Goal: Communication & Community: Share content

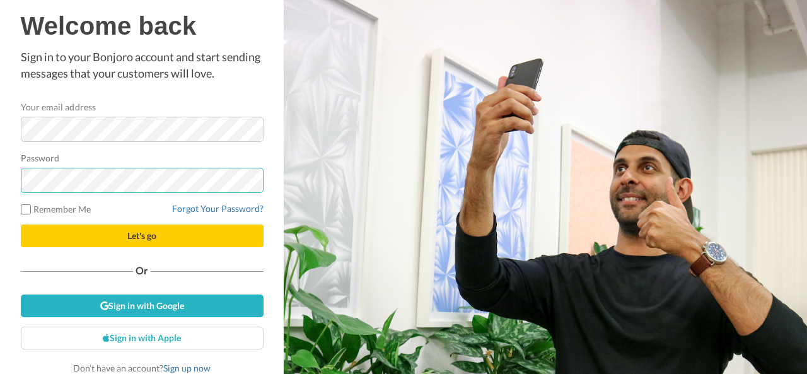
click at [21, 224] on button "Let's go" at bounding box center [142, 235] width 243 height 23
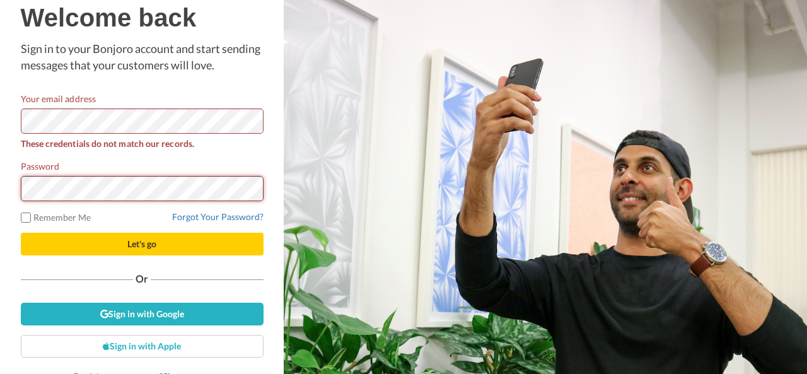
scroll to position [11, 0]
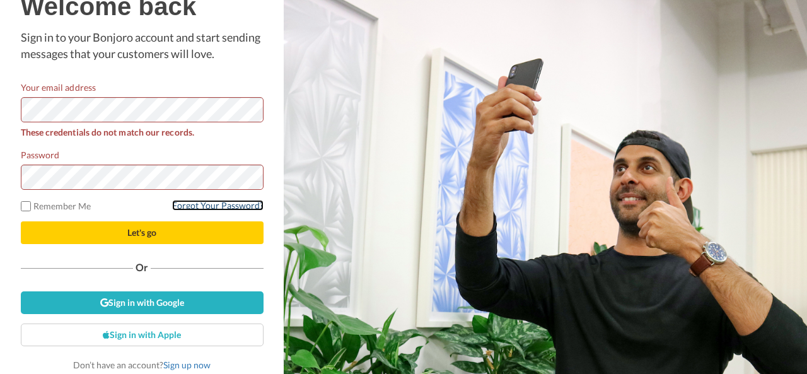
click at [197, 205] on link "Forgot Your Password?" at bounding box center [217, 205] width 91 height 11
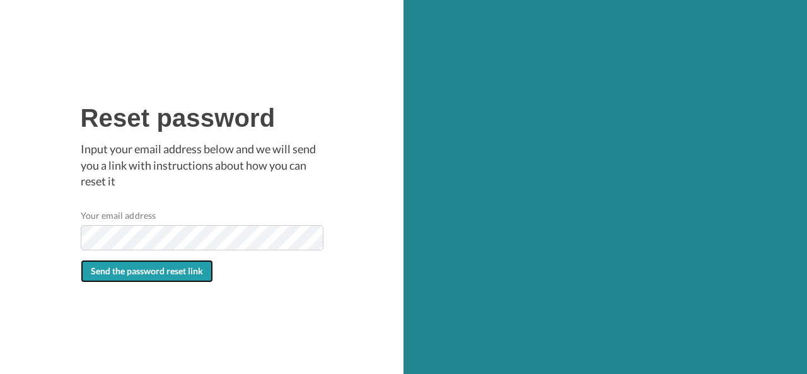
click at [169, 272] on span "Send the password reset link" at bounding box center [147, 270] width 112 height 11
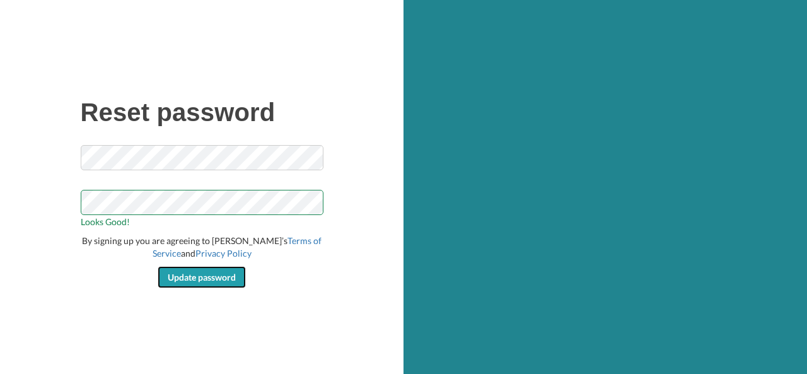
click at [189, 279] on span "Update password" at bounding box center [202, 277] width 68 height 11
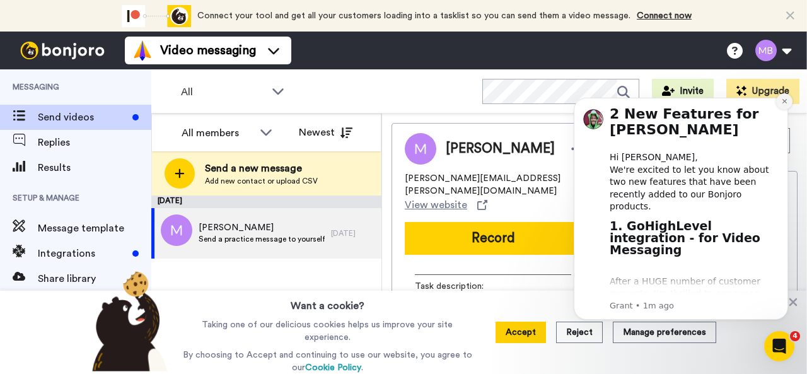
click at [783, 104] on icon "Dismiss notification" at bounding box center [784, 101] width 7 height 7
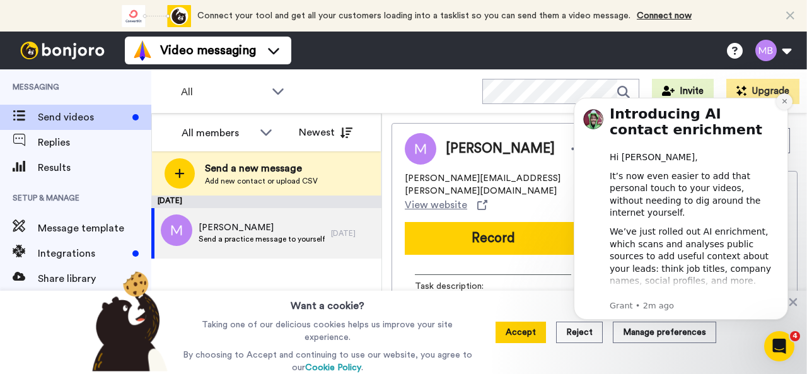
click at [786, 98] on icon "Dismiss notification" at bounding box center [784, 101] width 7 height 7
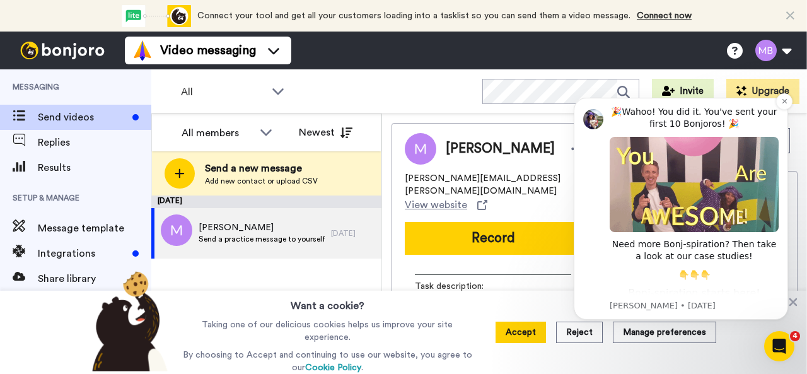
click at [708, 183] on img "Message content" at bounding box center [693, 184] width 169 height 95
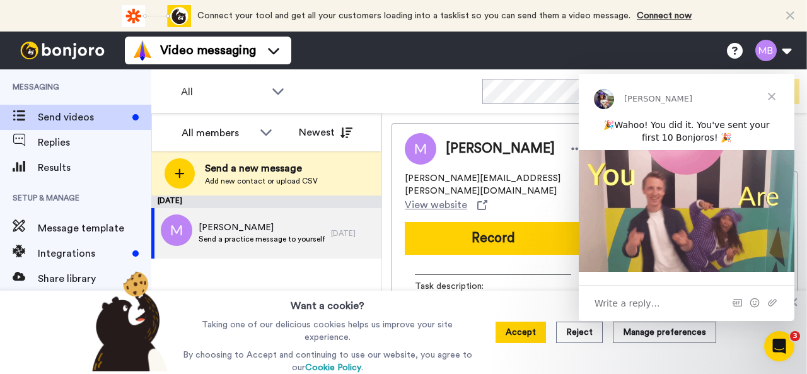
click at [773, 98] on span "Close" at bounding box center [771, 96] width 45 height 45
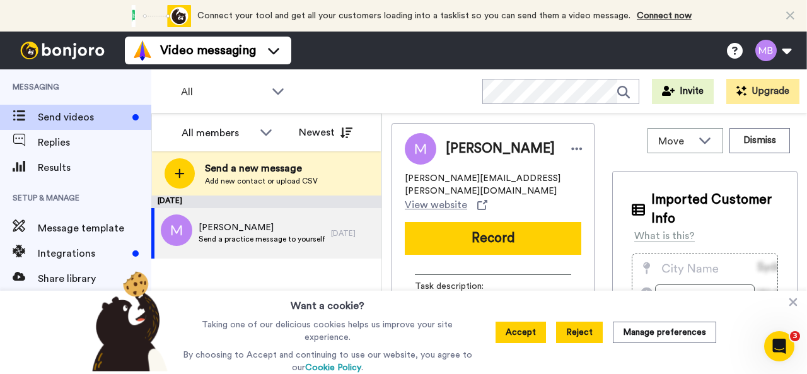
click at [586, 340] on button "Reject" at bounding box center [579, 331] width 47 height 21
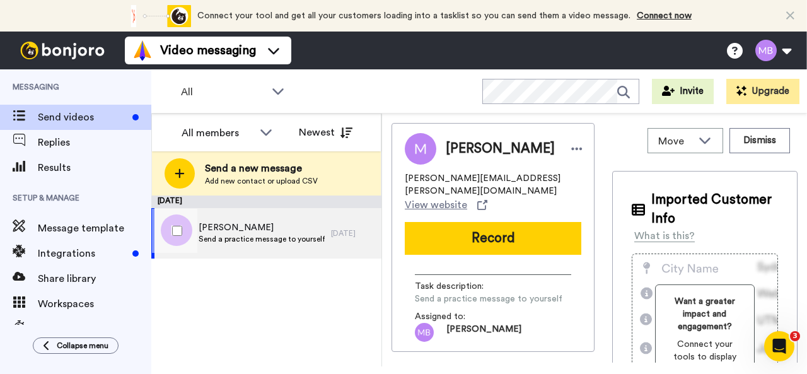
click at [250, 231] on span "Marlon Bridgeman" at bounding box center [262, 227] width 126 height 13
click at [229, 239] on span "Send a practice message to yourself" at bounding box center [262, 239] width 126 height 10
click at [337, 229] on div "5 yr. ago" at bounding box center [353, 233] width 44 height 10
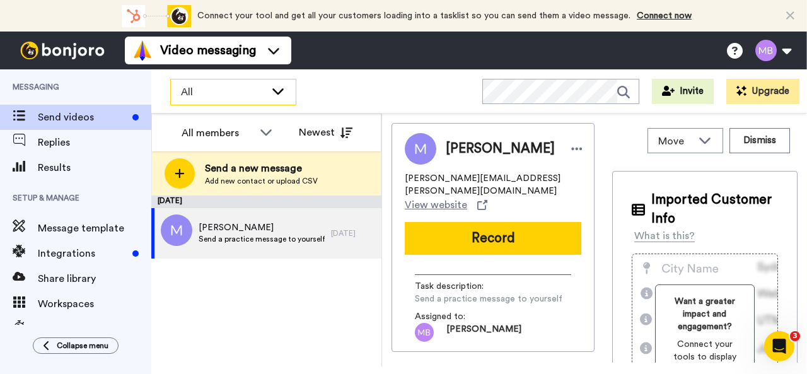
click at [277, 90] on icon at bounding box center [277, 90] width 15 height 13
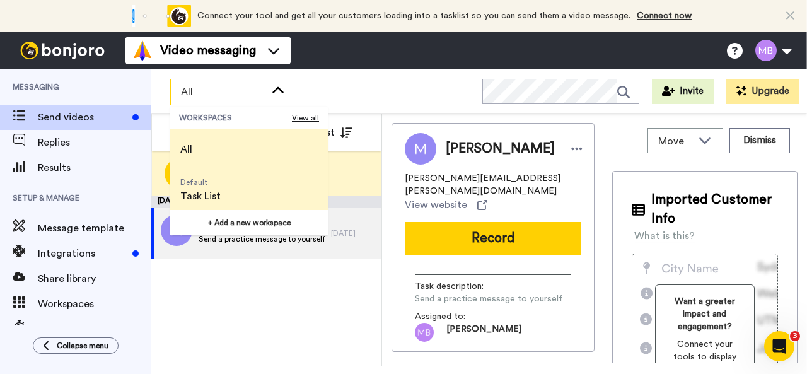
click at [202, 191] on span "Task List" at bounding box center [200, 195] width 40 height 15
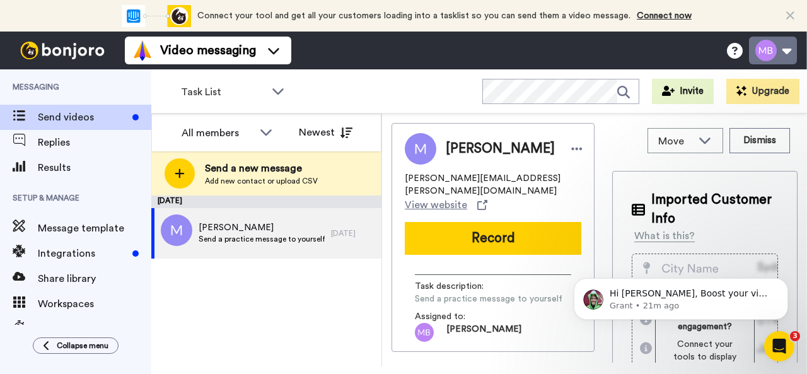
click at [783, 44] on button at bounding box center [773, 51] width 48 height 28
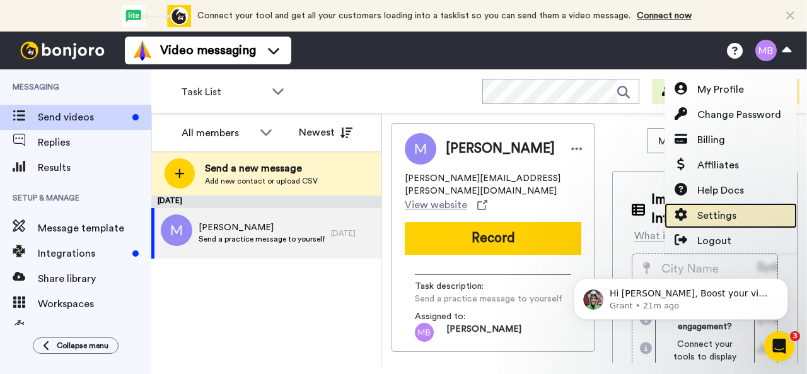
click at [717, 210] on span "Settings" at bounding box center [716, 215] width 39 height 15
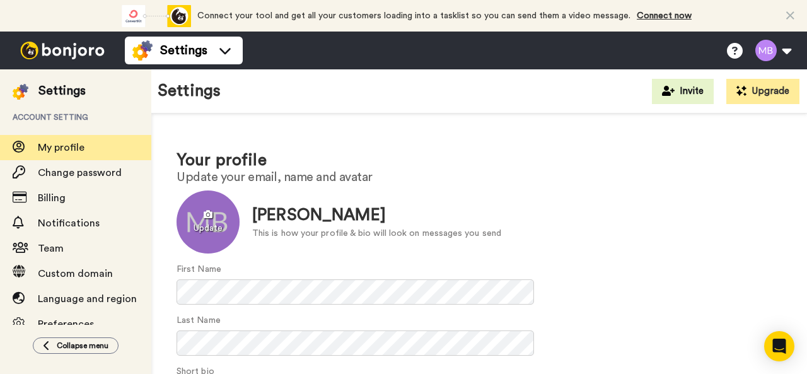
click at [226, 212] on div at bounding box center [207, 221] width 63 height 63
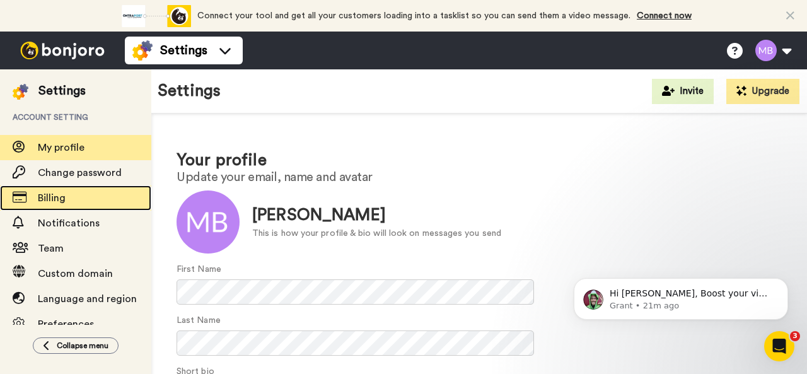
click at [61, 201] on span "Billing" at bounding box center [52, 198] width 28 height 10
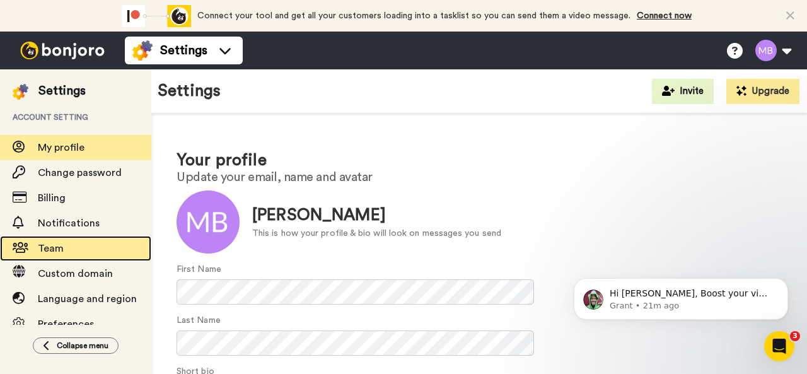
click at [50, 247] on span "Team" at bounding box center [51, 248] width 26 height 10
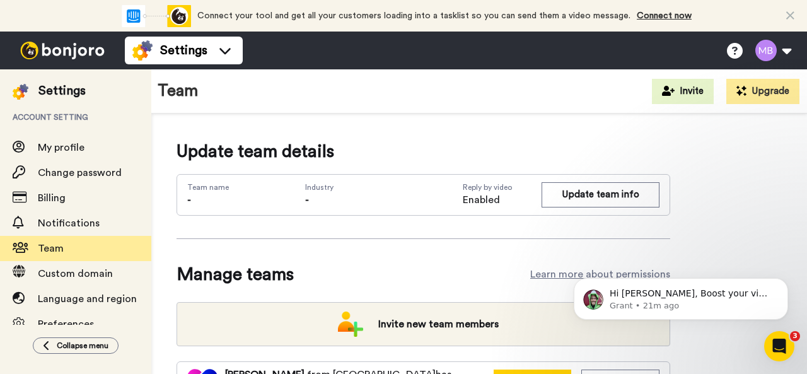
scroll to position [37, 0]
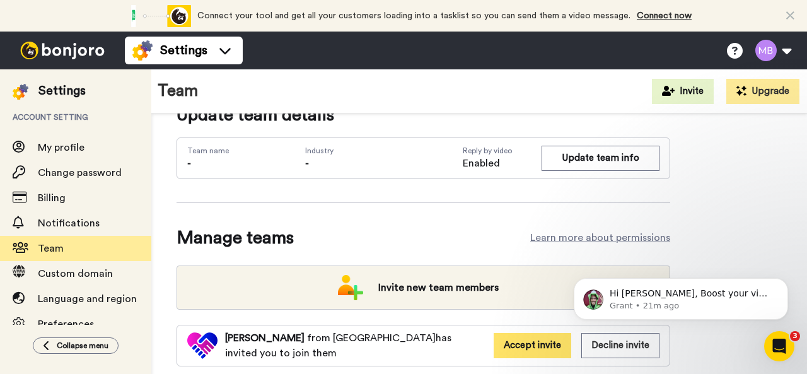
click at [524, 344] on button "Accept invite" at bounding box center [533, 345] width 78 height 25
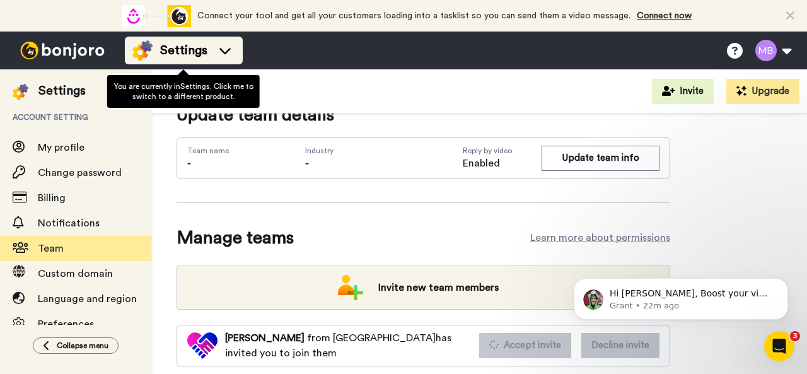
click at [175, 50] on span "Settings" at bounding box center [183, 51] width 47 height 18
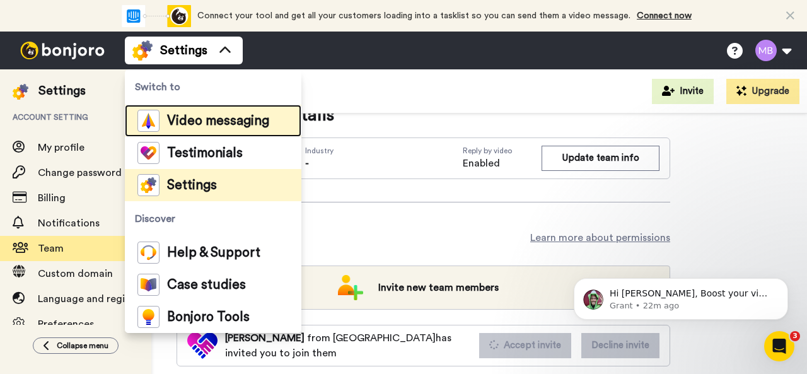
click at [195, 119] on span "Video messaging" at bounding box center [218, 121] width 102 height 13
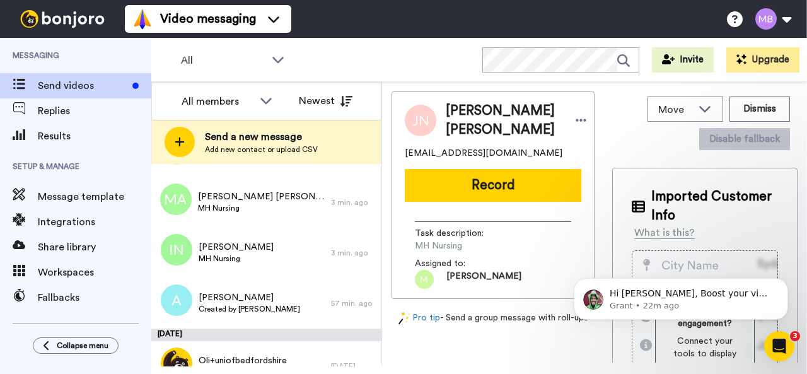
scroll to position [1360, 0]
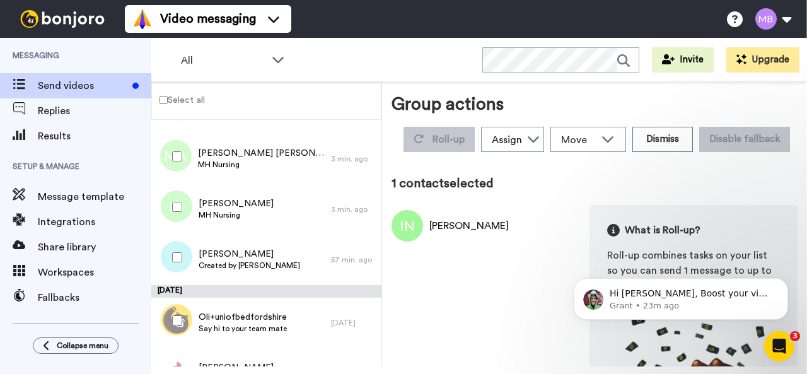
click at [188, 103] on label "Select all" at bounding box center [178, 99] width 53 height 15
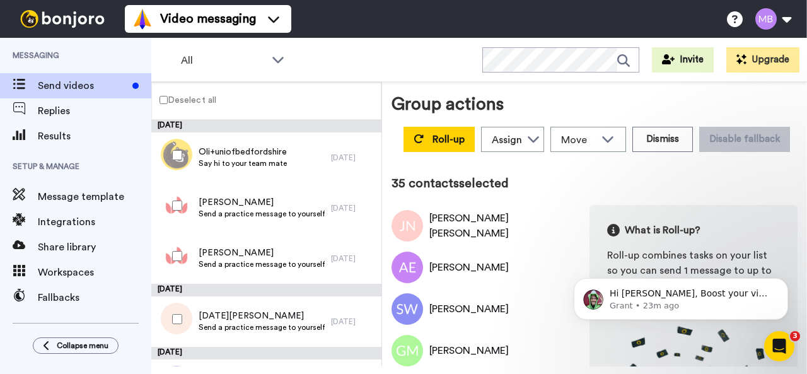
scroll to position [1515, 0]
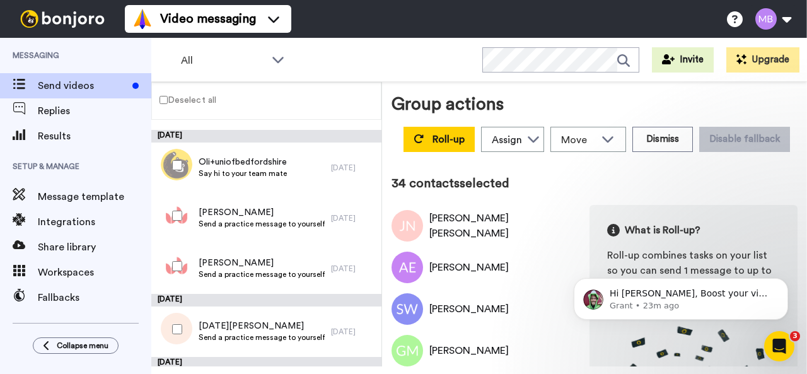
click at [180, 209] on div at bounding box center [174, 215] width 45 height 44
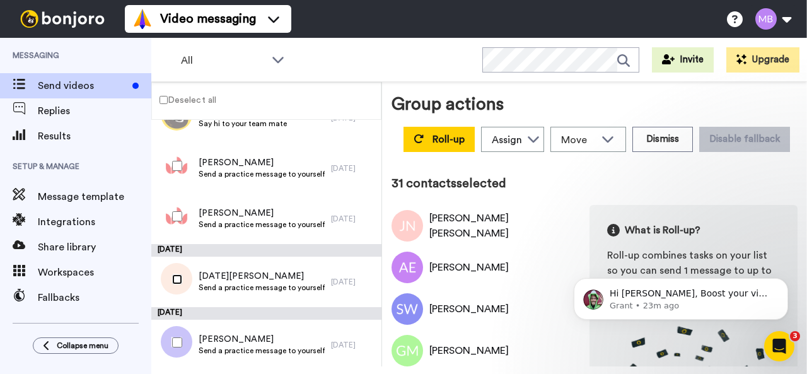
scroll to position [1568, 0]
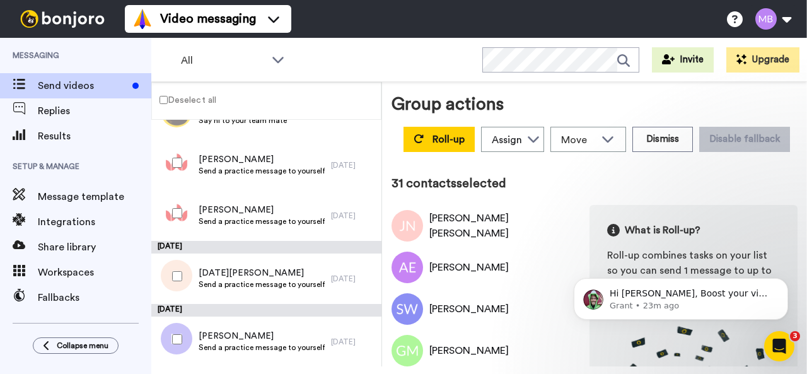
click at [182, 344] on div at bounding box center [174, 339] width 45 height 44
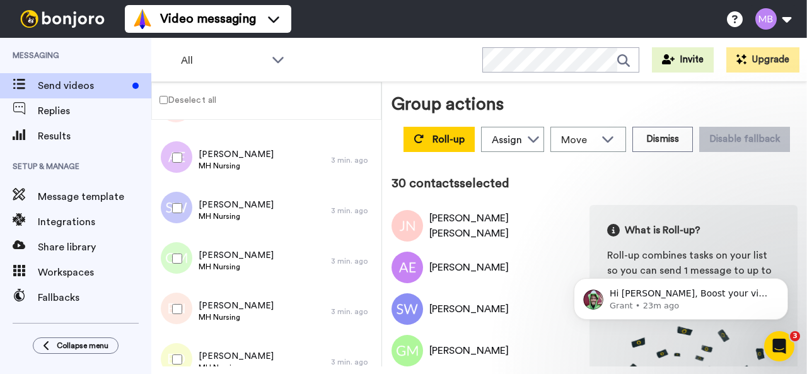
scroll to position [0, 0]
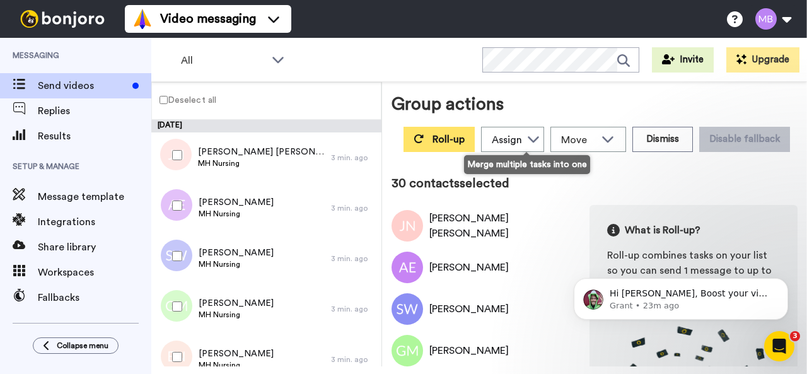
click at [465, 144] on span "Roll-up" at bounding box center [448, 139] width 32 height 10
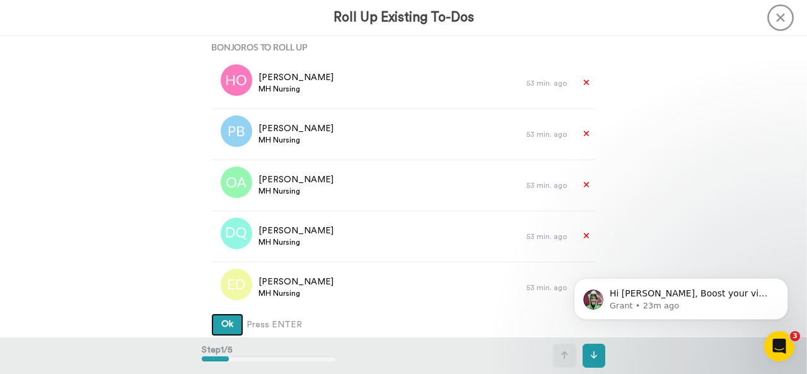
click at [231, 327] on button "Ok" at bounding box center [227, 324] width 32 height 23
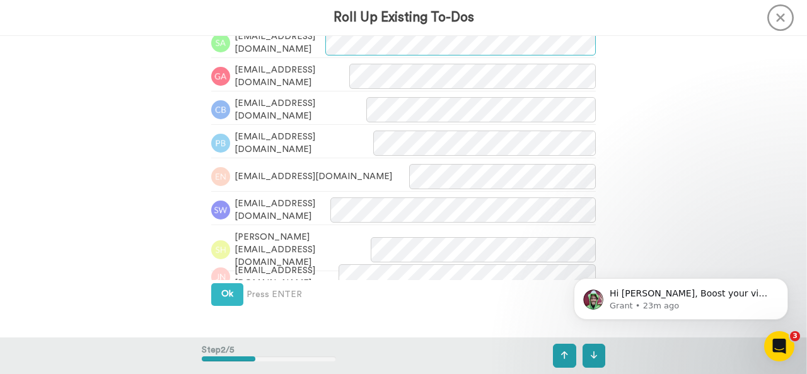
scroll to position [395, 0]
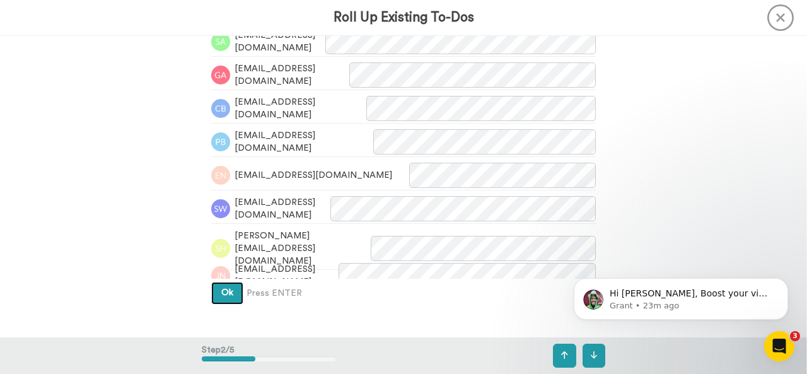
click at [224, 294] on span "Ok" at bounding box center [227, 292] width 12 height 9
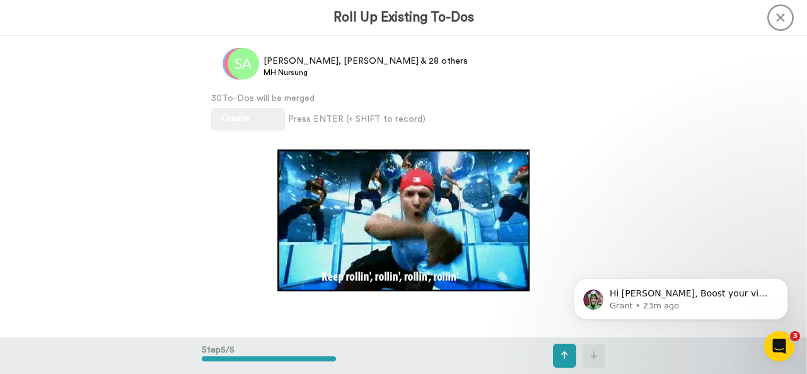
scroll to position [986, 0]
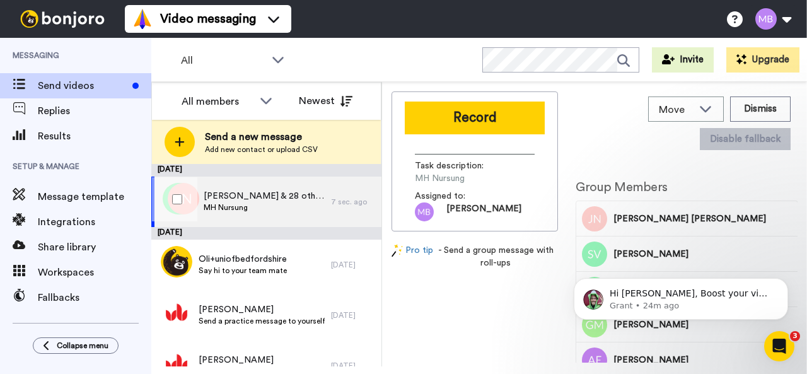
click at [227, 194] on span "[PERSON_NAME] & 28 others" at bounding box center [264, 196] width 121 height 13
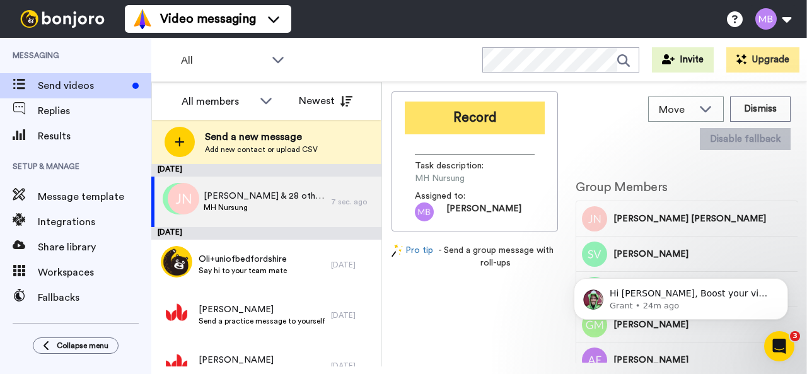
click at [480, 121] on button "Record" at bounding box center [475, 117] width 140 height 33
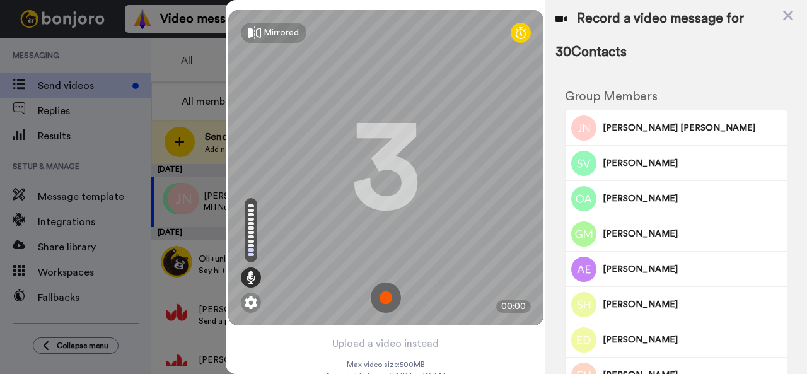
click at [383, 299] on img at bounding box center [386, 297] width 30 height 30
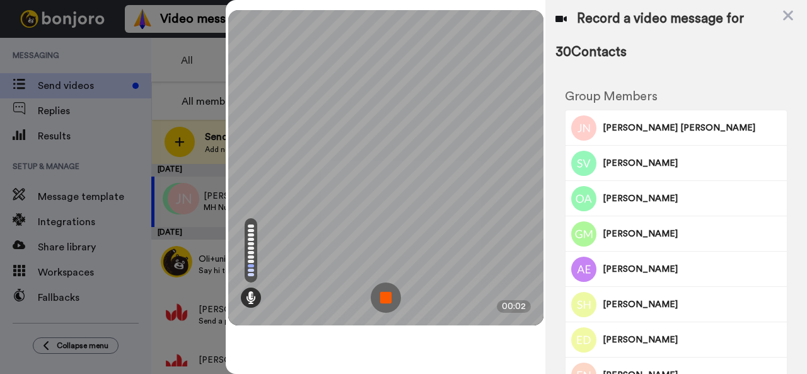
click at [383, 299] on img at bounding box center [386, 297] width 30 height 30
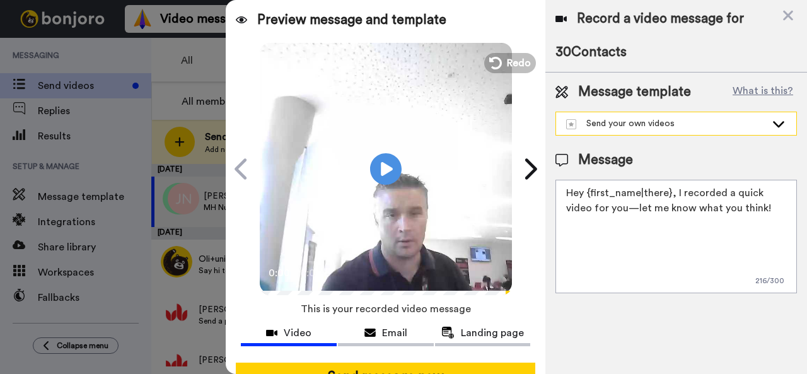
click at [726, 127] on div "Send your own videos" at bounding box center [666, 123] width 200 height 13
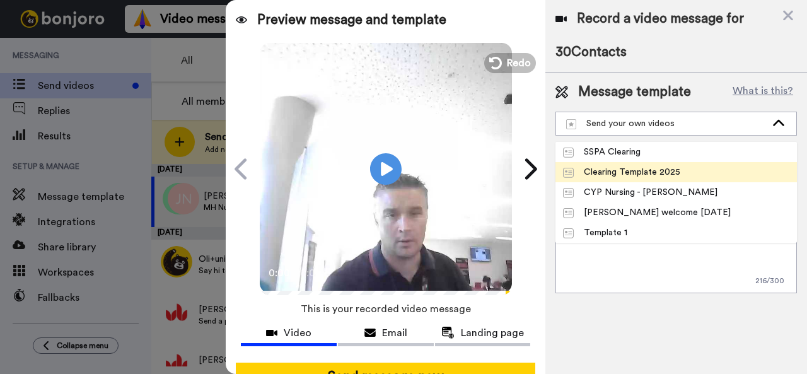
click at [672, 169] on div "Clearing Template 2025" at bounding box center [621, 172] width 117 height 13
type textarea "Hi there! Congratulations on your results - we look forward to you joining us i…"
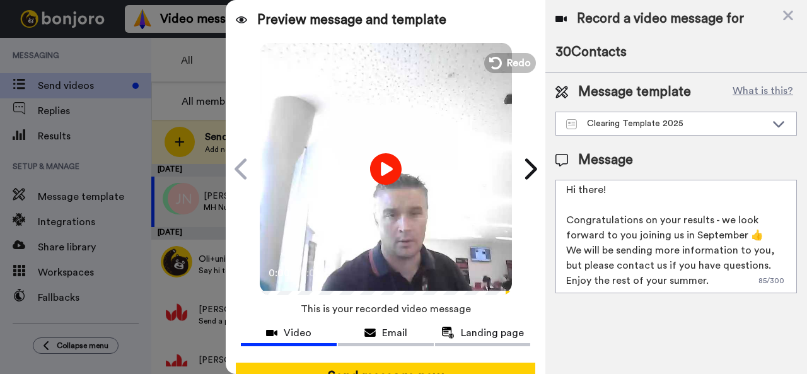
scroll to position [43, 0]
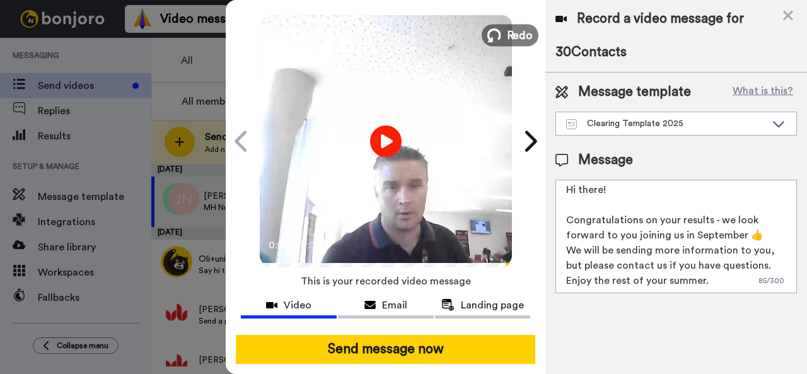
click at [519, 26] on span "Redo" at bounding box center [519, 34] width 26 height 16
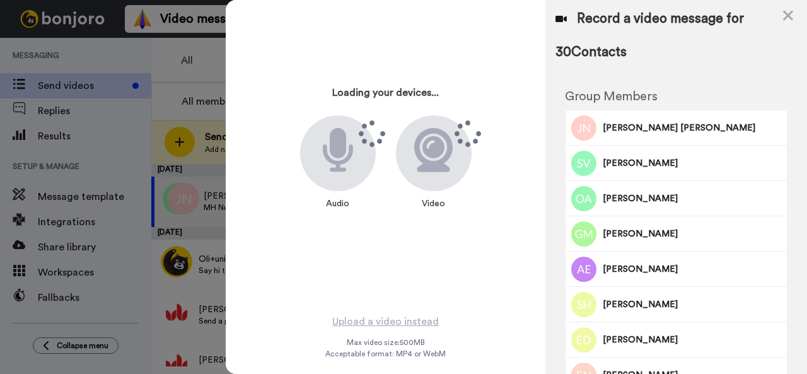
scroll to position [39, 0]
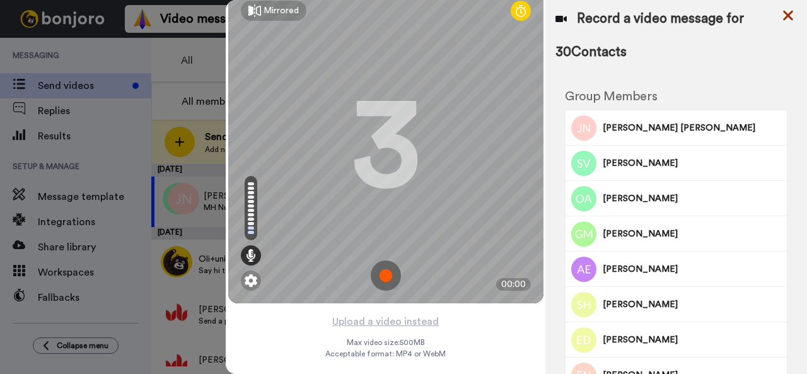
click at [784, 13] on icon at bounding box center [788, 16] width 13 height 16
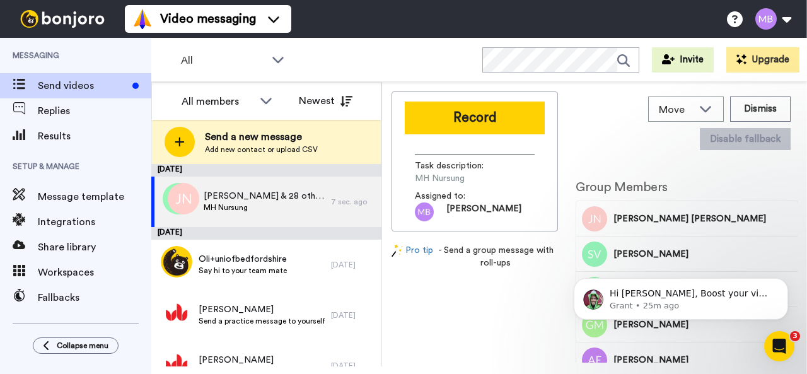
scroll to position [0, 0]
click at [281, 69] on div "All" at bounding box center [233, 60] width 125 height 25
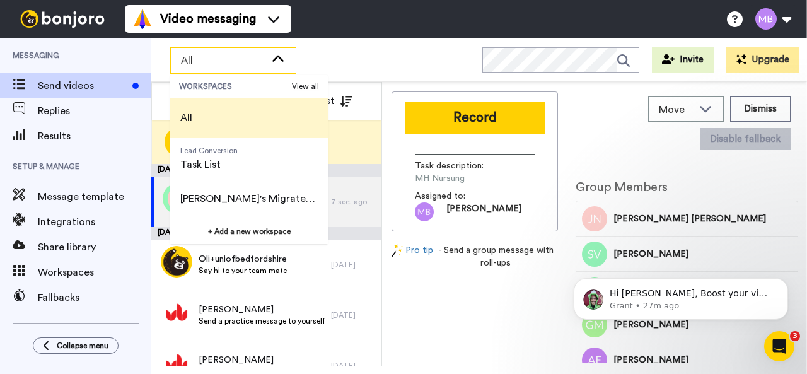
click at [209, 136] on li "All" at bounding box center [249, 118] width 158 height 40
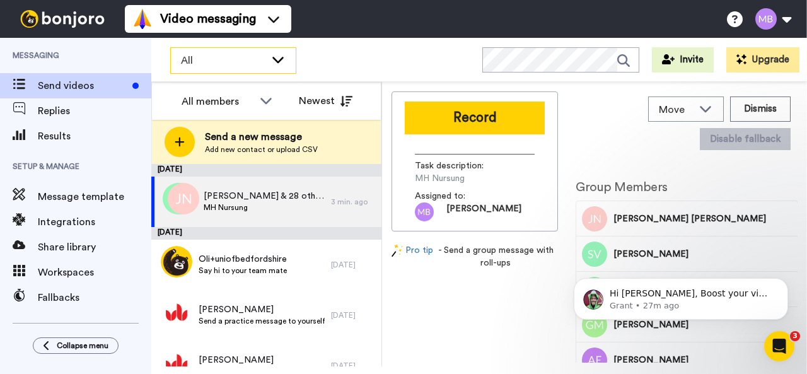
click at [277, 60] on icon at bounding box center [277, 59] width 15 height 13
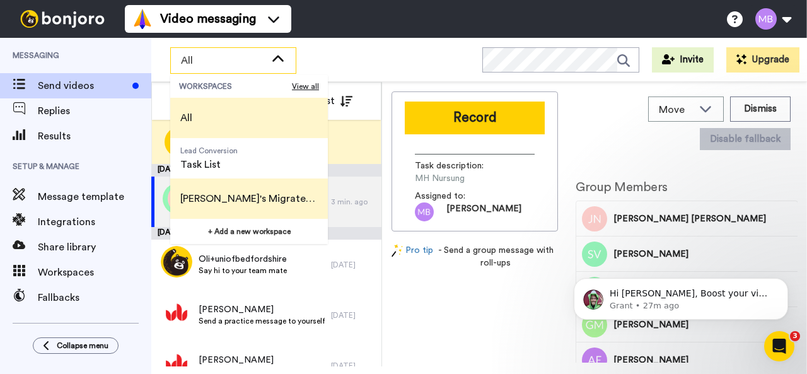
click at [211, 193] on span "[PERSON_NAME]'s Migrated Workspace" at bounding box center [248, 198] width 137 height 15
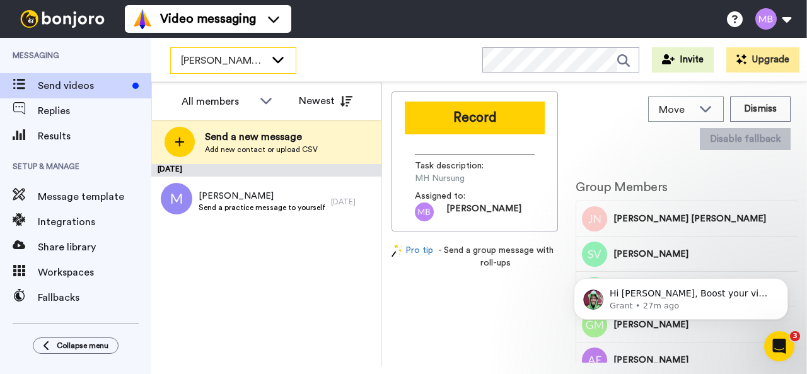
click at [263, 63] on span "[PERSON_NAME]'s Migrated Workspace" at bounding box center [223, 60] width 84 height 15
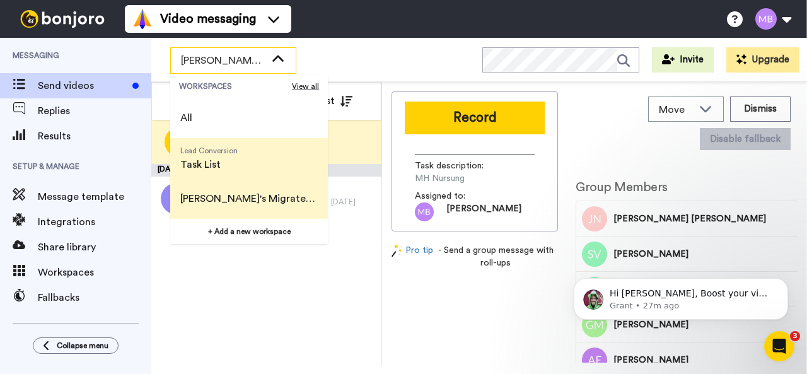
click at [202, 155] on span "Lead Conversion" at bounding box center [208, 151] width 57 height 10
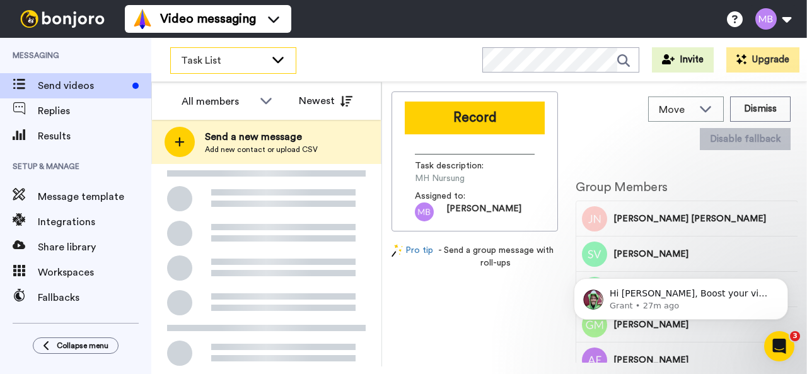
click at [253, 64] on span "Task List" at bounding box center [223, 60] width 84 height 15
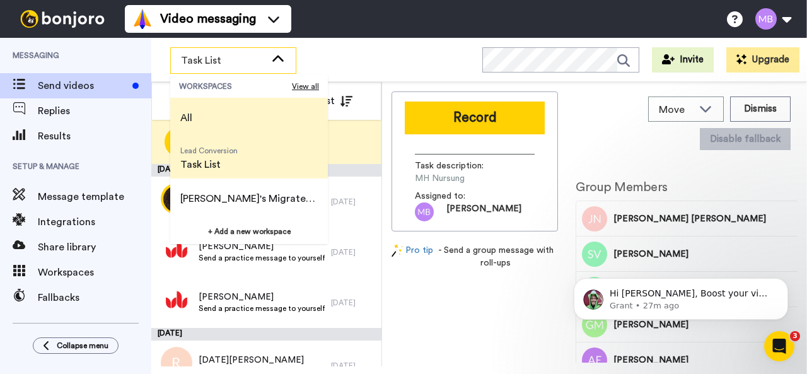
click at [203, 120] on li "All" at bounding box center [249, 118] width 158 height 40
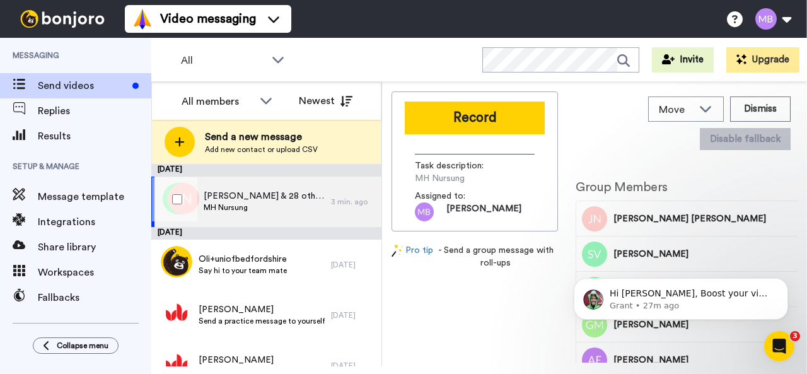
click at [265, 205] on span "MH Nursung" at bounding box center [264, 207] width 121 height 10
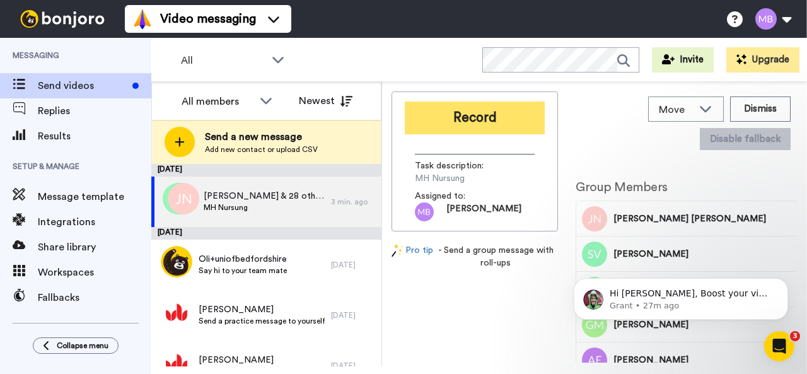
click at [485, 117] on button "Record" at bounding box center [475, 117] width 140 height 33
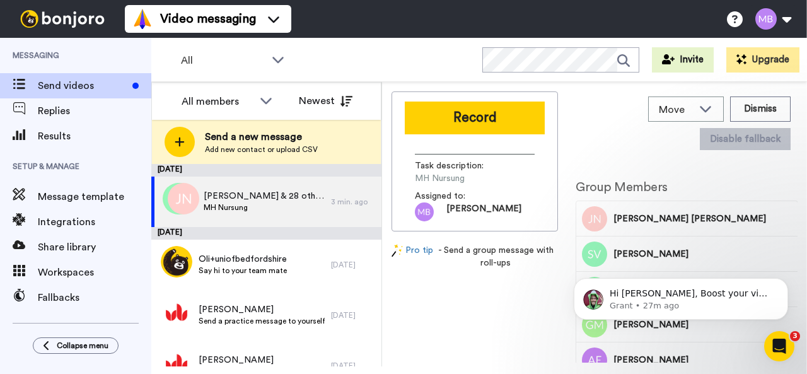
click at [485, 117] on div at bounding box center [516, 187] width 581 height 374
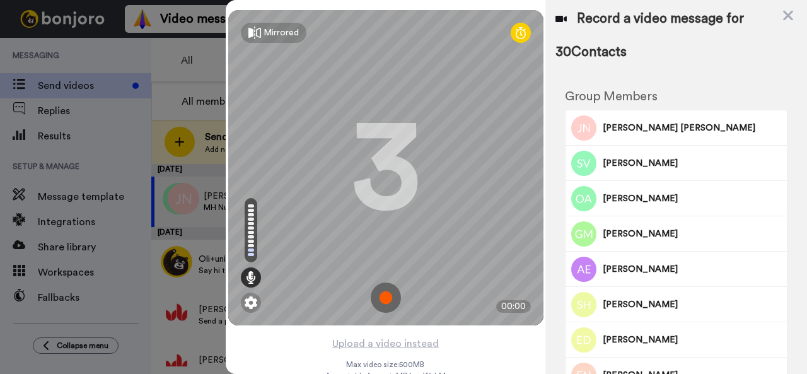
click at [381, 302] on img at bounding box center [386, 297] width 30 height 30
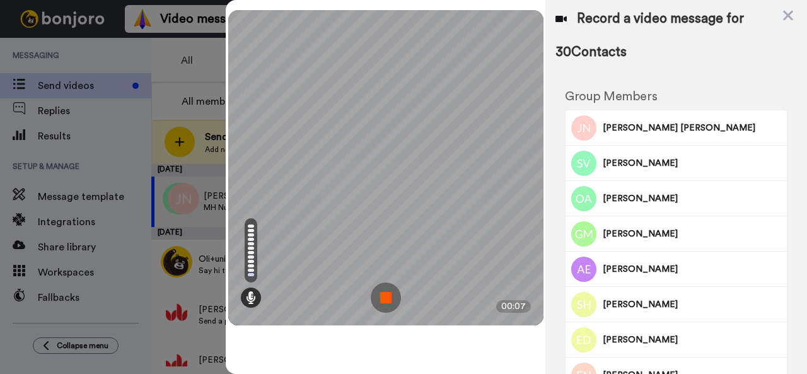
click at [381, 302] on img at bounding box center [386, 297] width 30 height 30
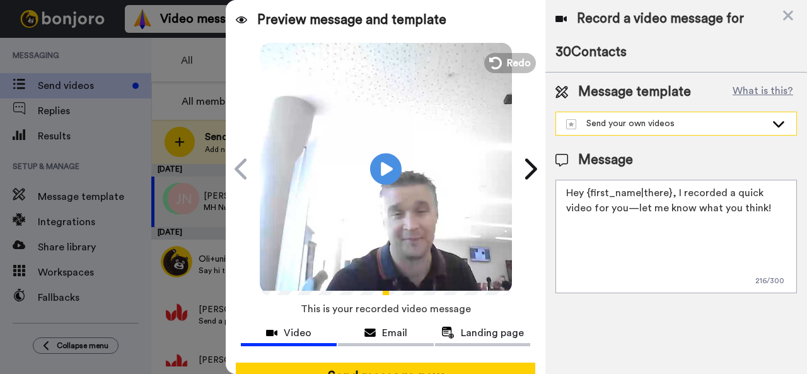
click at [718, 122] on div "Send your own videos" at bounding box center [666, 123] width 200 height 13
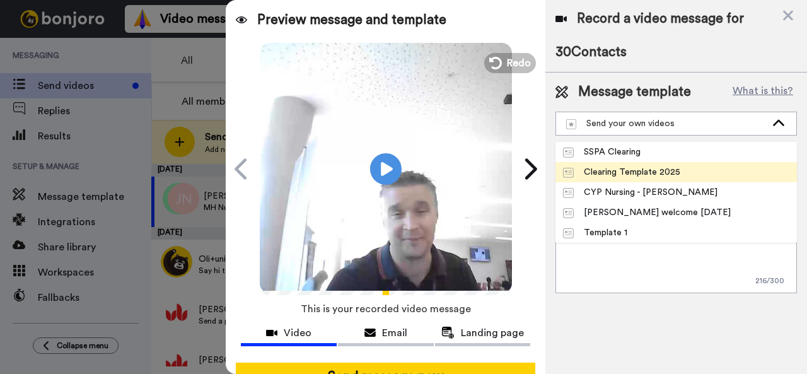
click at [671, 173] on div "Clearing Template 2025" at bounding box center [621, 172] width 117 height 13
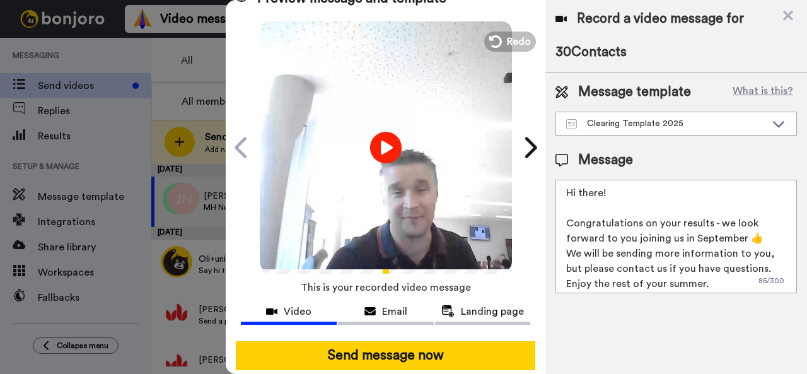
scroll to position [43, 0]
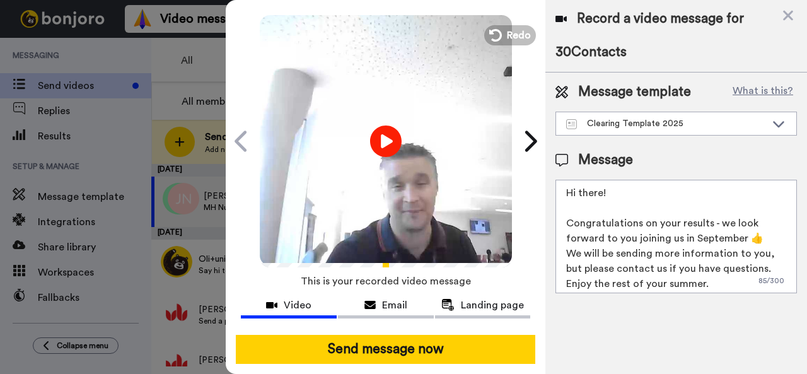
click at [698, 211] on textarea "Hi there! Congratulations on your results - we look forward to you joining us i…" at bounding box center [675, 236] width 241 height 113
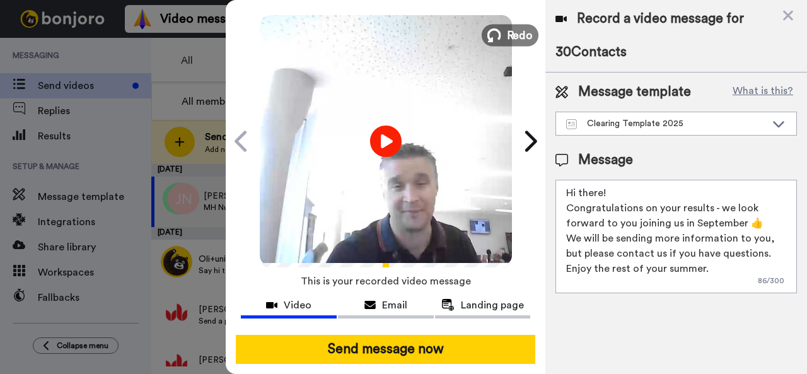
type textarea "Hi there! Congratulations on your results - we look forward to you joining us i…"
click at [510, 26] on span "Redo" at bounding box center [519, 34] width 26 height 16
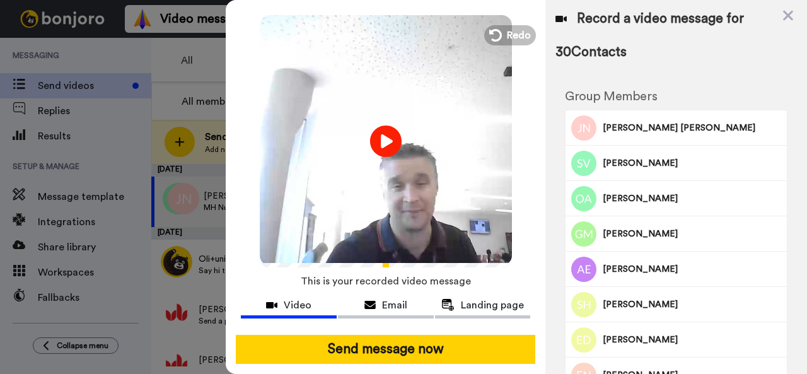
scroll to position [39, 0]
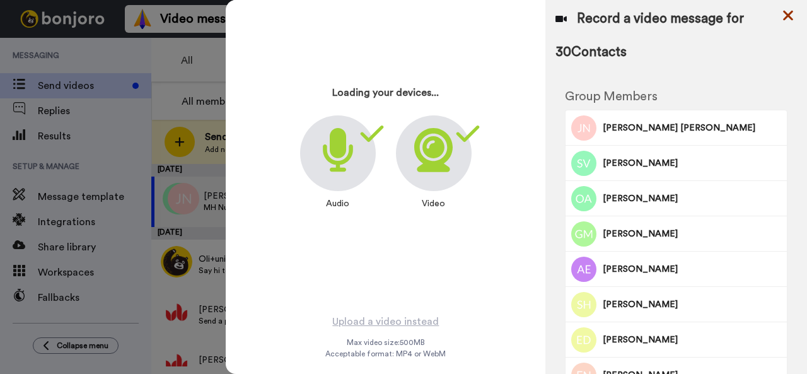
click at [790, 16] on icon at bounding box center [788, 16] width 13 height 16
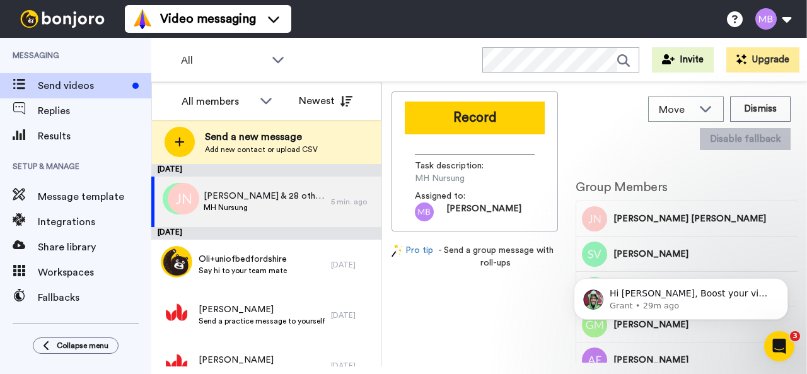
scroll to position [0, 0]
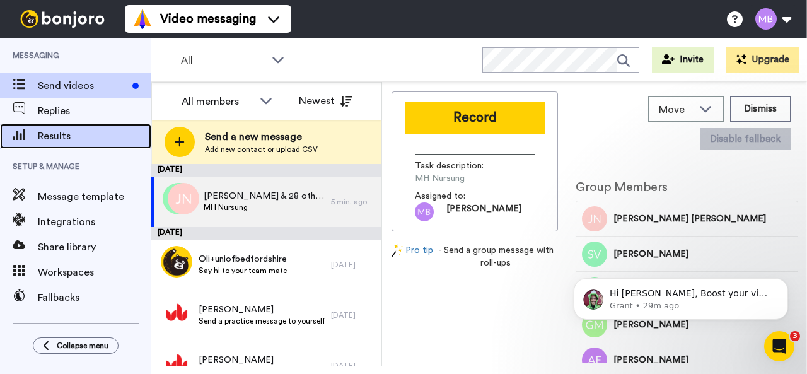
click at [45, 144] on div "Results" at bounding box center [75, 136] width 151 height 25
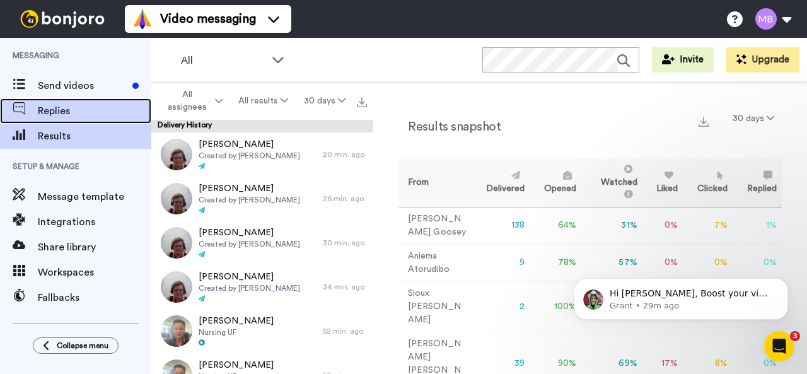
click at [64, 115] on span "Replies" at bounding box center [94, 110] width 113 height 15
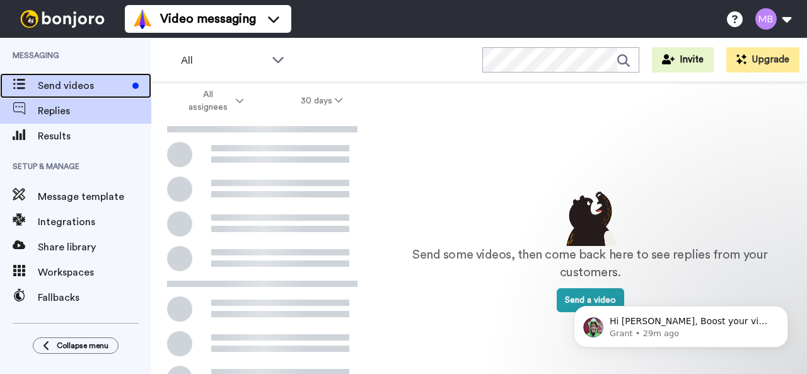
click at [62, 81] on span "Send videos" at bounding box center [83, 85] width 90 height 15
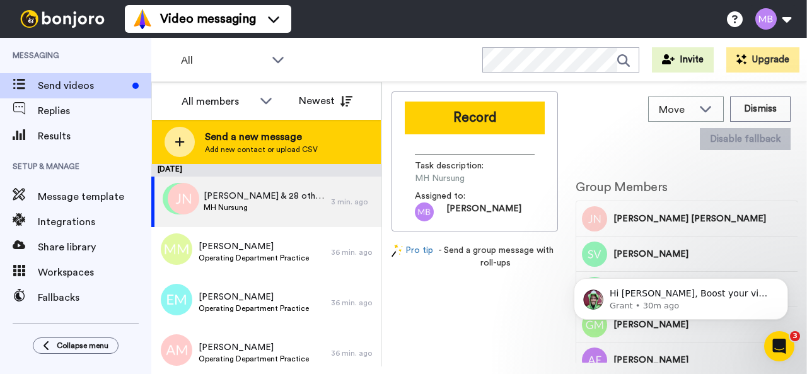
click at [176, 142] on icon at bounding box center [179, 141] width 9 height 9
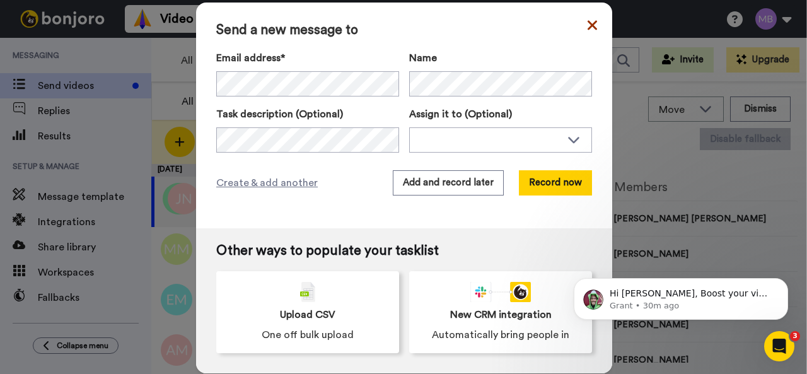
click at [589, 25] on icon at bounding box center [591, 24] width 9 height 9
